Goal: Task Accomplishment & Management: Use online tool/utility

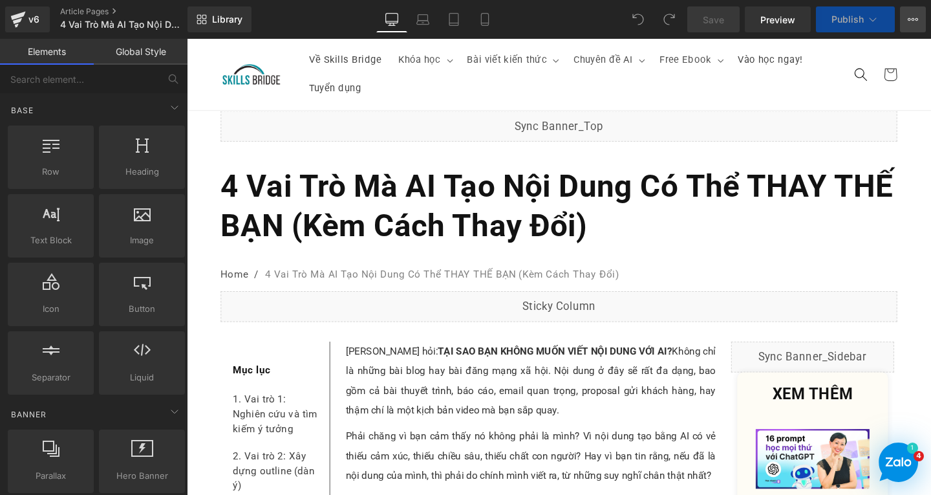
drag, startPoint x: 920, startPoint y: 29, endPoint x: 915, endPoint y: 25, distance: 6.9
click at [920, 29] on button "View Live Page View with current Template Save Template to Library Schedule Pub…" at bounding box center [913, 19] width 26 height 26
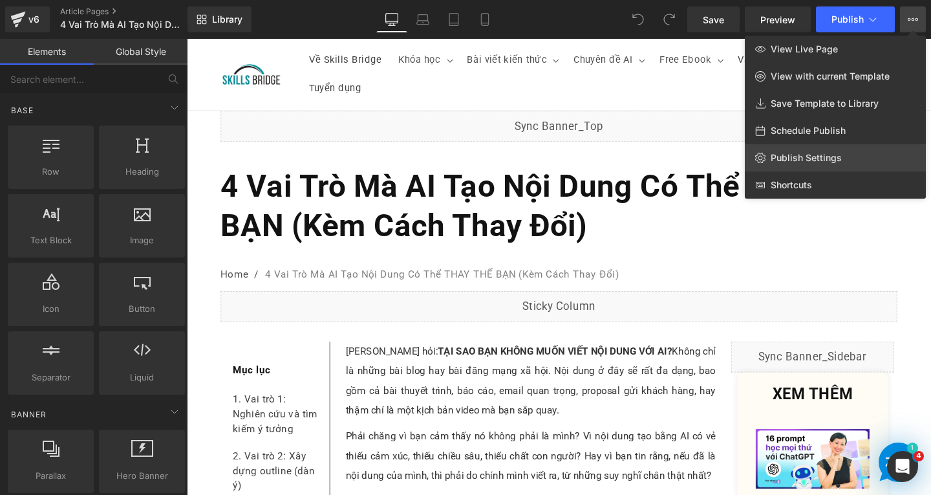
click at [803, 149] on link "Publish Settings" at bounding box center [835, 157] width 181 height 27
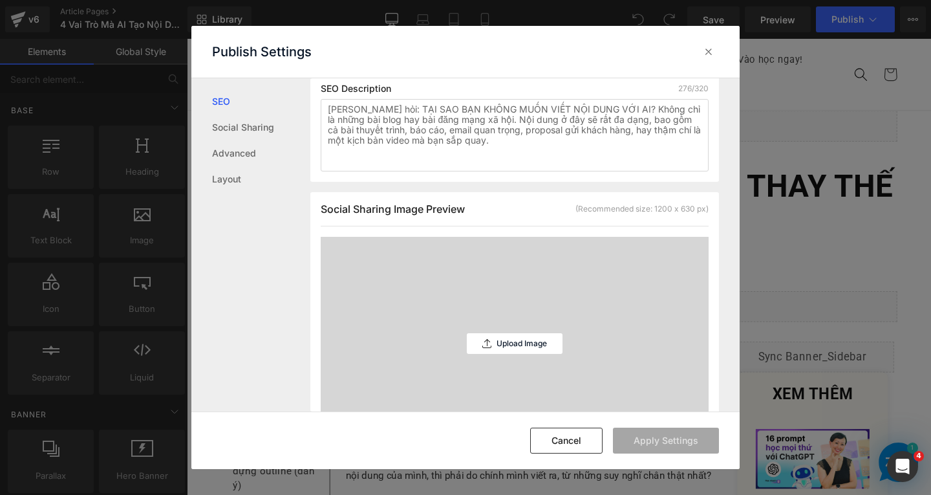
scroll to position [453, 0]
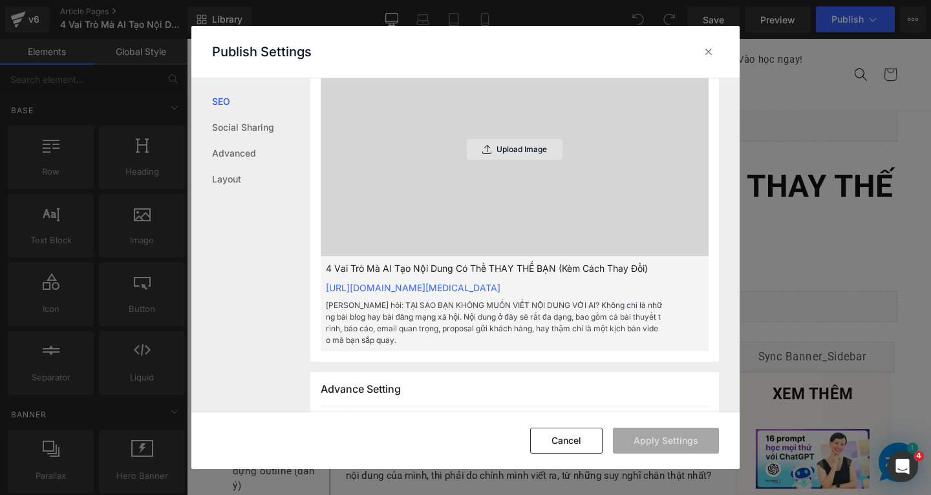
click at [531, 160] on div "Upload Image" at bounding box center [515, 149] width 96 height 21
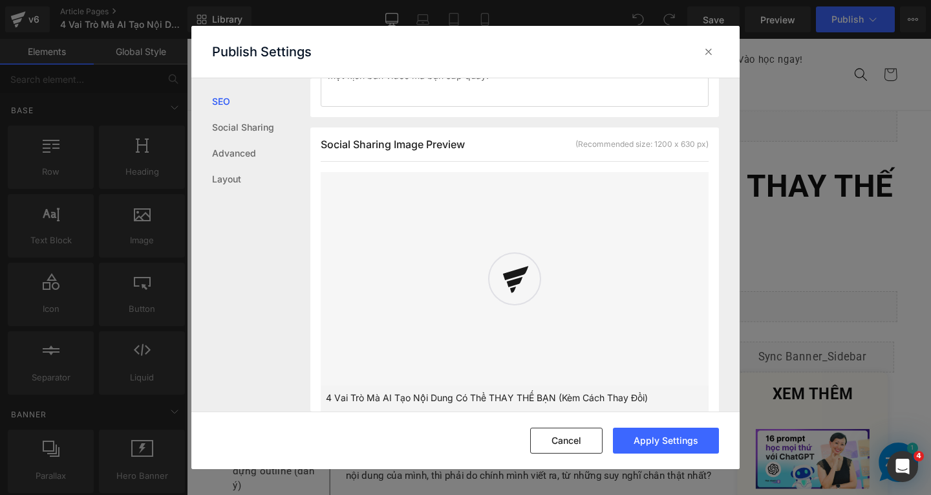
scroll to position [389, 0]
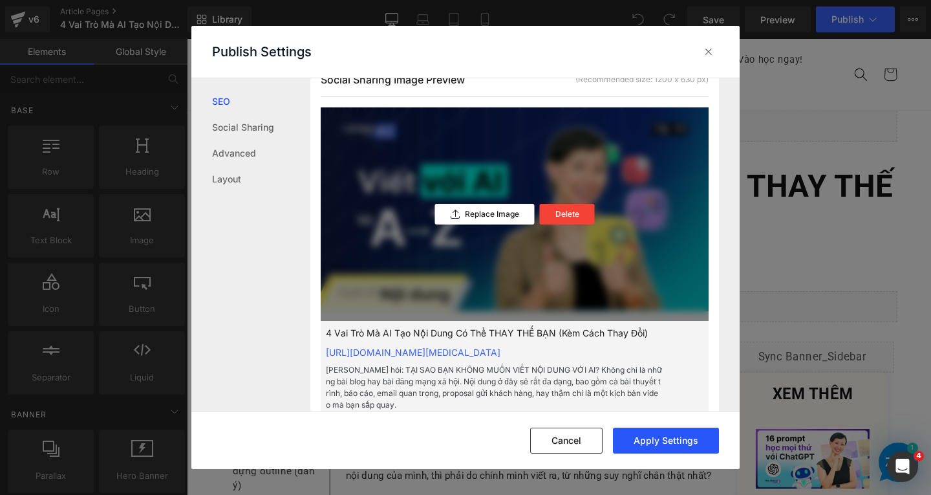
click at [666, 441] on button "Apply Settings" at bounding box center [666, 440] width 106 height 26
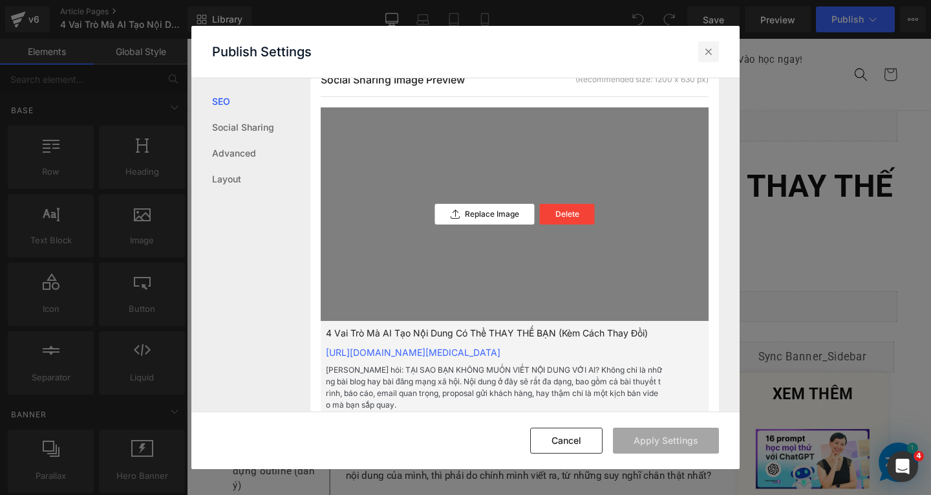
click at [704, 50] on icon at bounding box center [708, 51] width 13 height 13
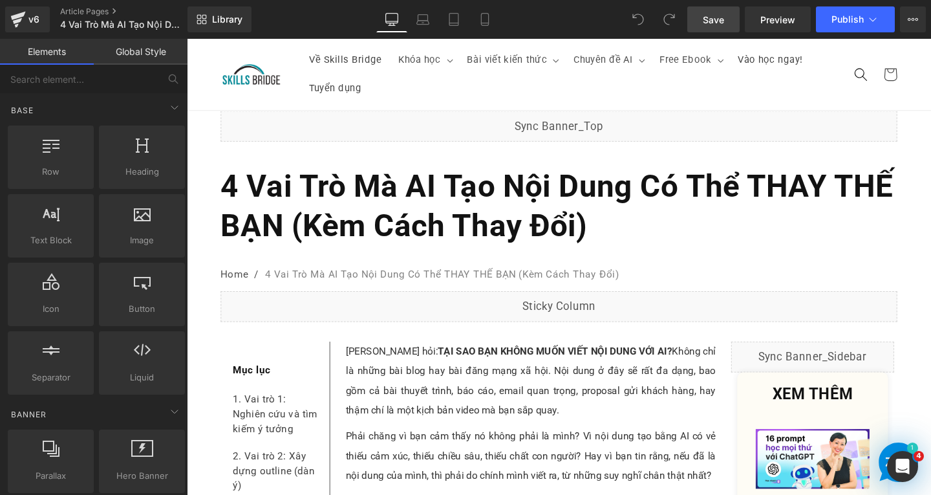
drag, startPoint x: 717, startPoint y: 14, endPoint x: 607, endPoint y: 215, distance: 229.5
click at [717, 14] on span "Save" at bounding box center [713, 20] width 21 height 14
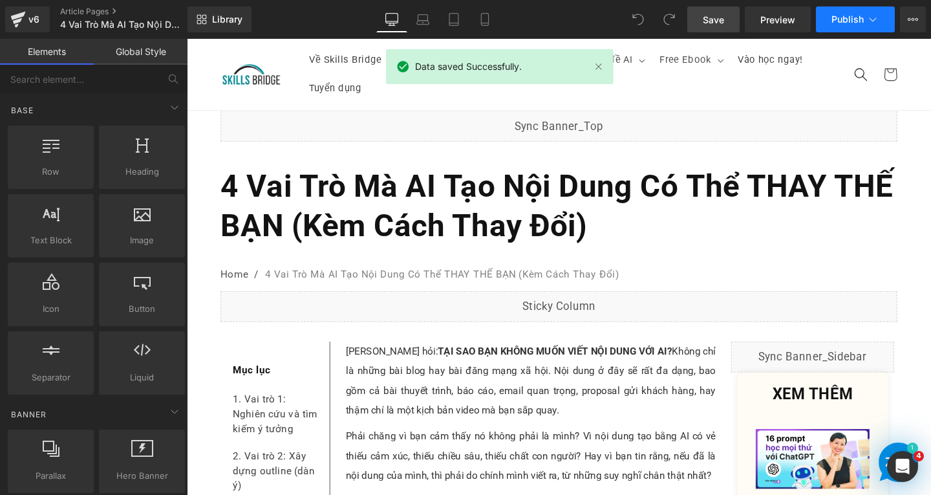
click at [852, 9] on button "Publish" at bounding box center [855, 19] width 79 height 26
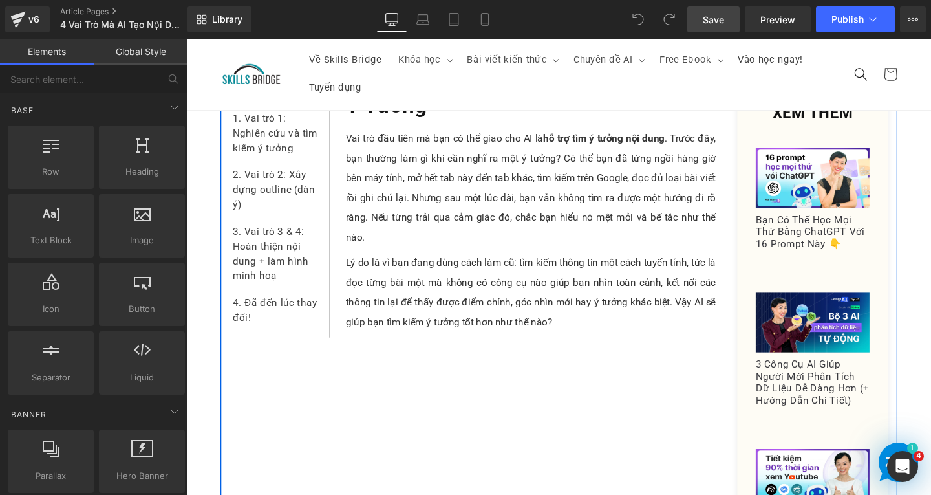
scroll to position [582, 0]
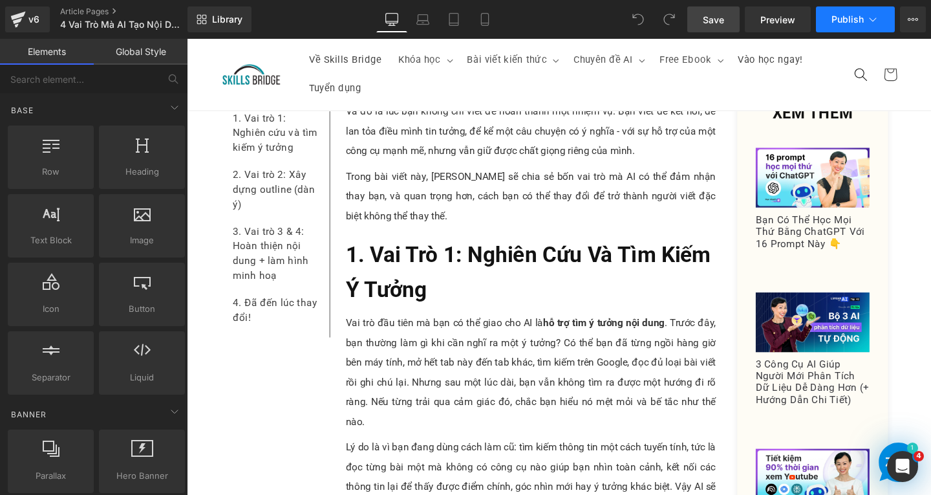
click at [835, 28] on button "Publish" at bounding box center [855, 19] width 79 height 26
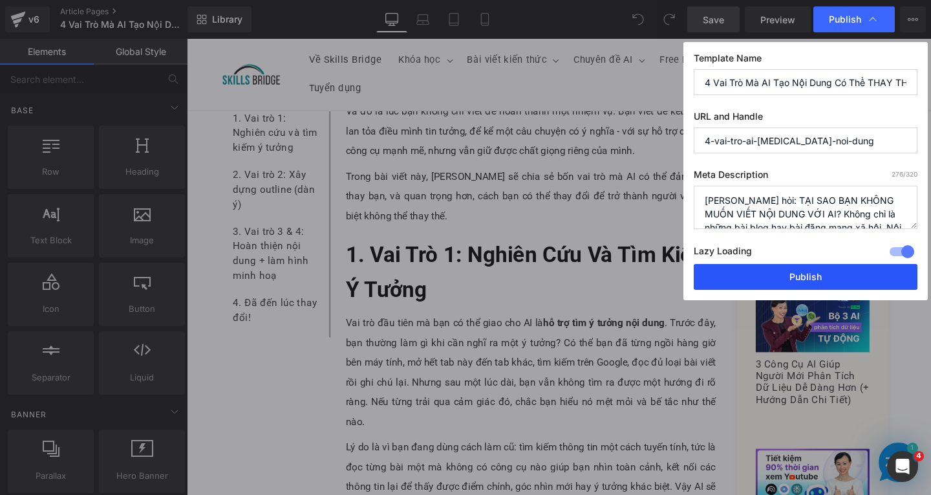
click at [808, 274] on button "Publish" at bounding box center [806, 277] width 224 height 26
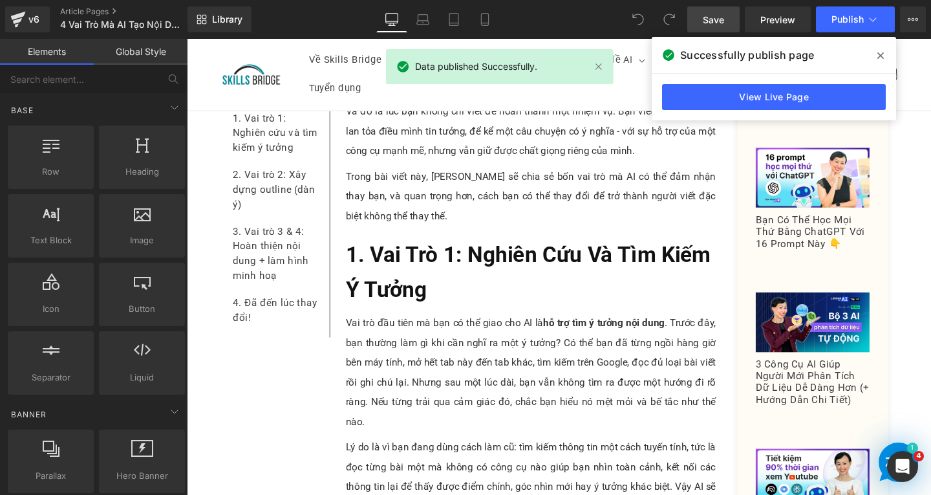
click at [881, 55] on icon at bounding box center [880, 55] width 6 height 6
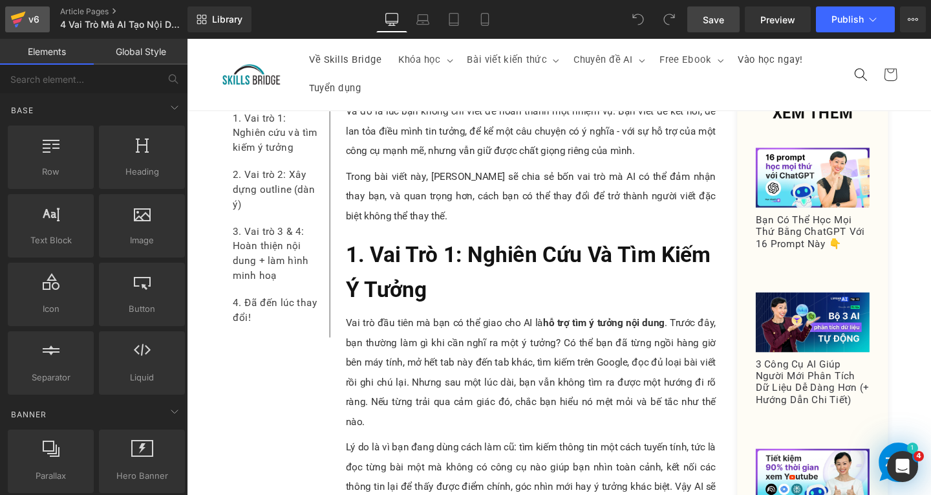
click at [18, 15] on icon at bounding box center [18, 16] width 15 height 8
